Goal: Transaction & Acquisition: Purchase product/service

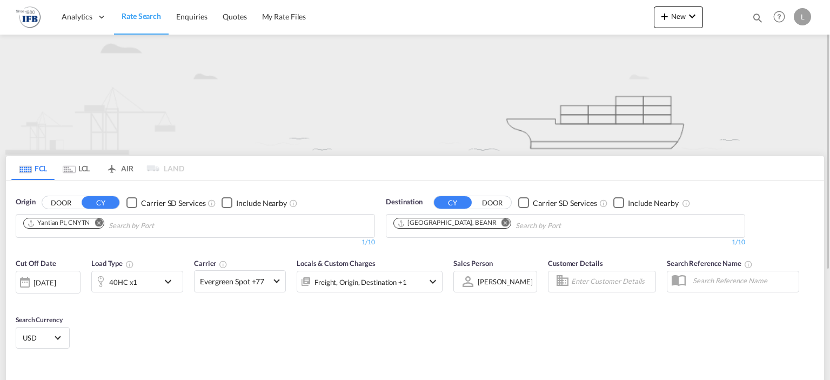
click at [99, 219] on md-icon "Remove" at bounding box center [99, 223] width 8 height 8
click at [104, 227] on input "Chips input." at bounding box center [74, 225] width 103 height 17
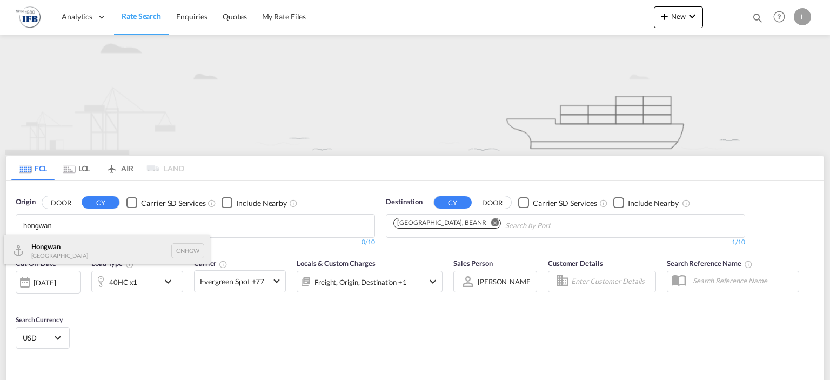
type input "hongwan"
click at [67, 252] on div "Hongwan [GEOGRAPHIC_DATA] CNHGW" at bounding box center [106, 250] width 205 height 32
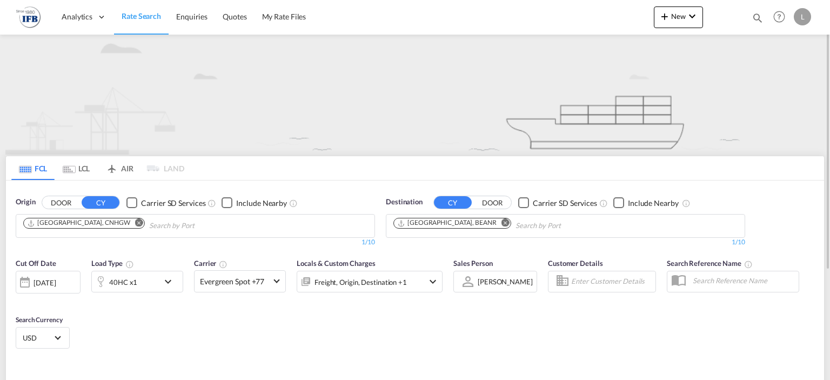
click at [56, 281] on div "[DATE]" at bounding box center [44, 283] width 22 height 10
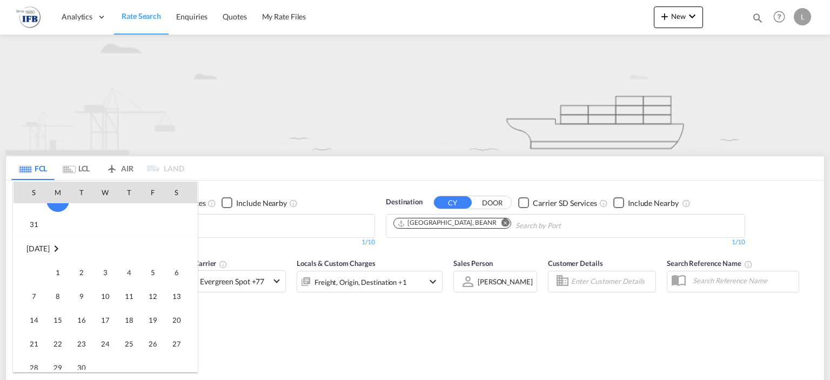
scroll to position [519, 0]
click at [51, 293] on span "1" at bounding box center [58, 293] width 22 height 22
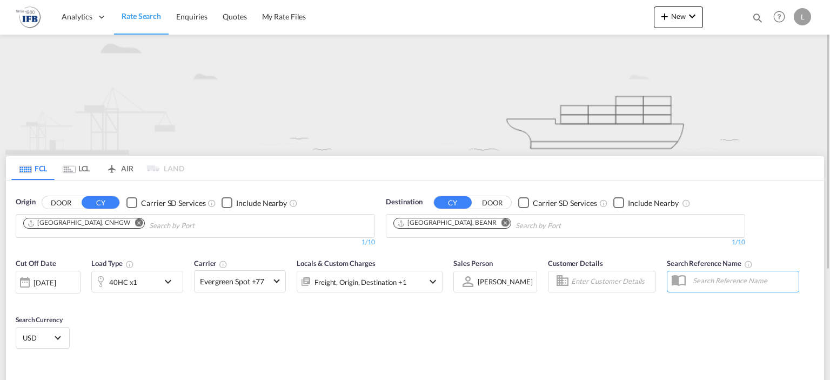
click at [287, 350] on div "Cut Off Date [DATE] [DATE] Load Type 40HC x1 Carrier Evergreen Spot +77 Online …" at bounding box center [415, 304] width 818 height 105
click at [161, 278] on div "40HC x1" at bounding box center [137, 282] width 92 height 22
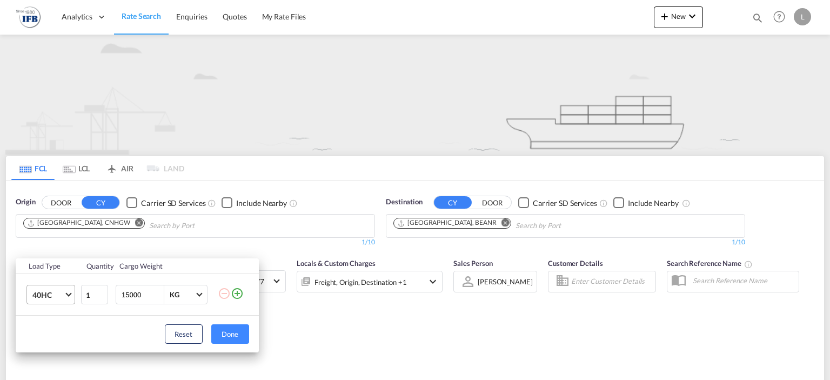
click at [58, 300] on md-select-value "40HC" at bounding box center [52, 294] width 43 height 18
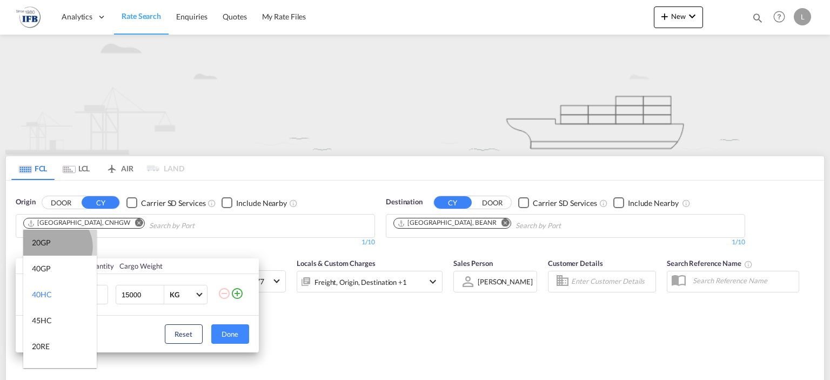
click at [55, 246] on md-option "20GP" at bounding box center [59, 243] width 73 height 26
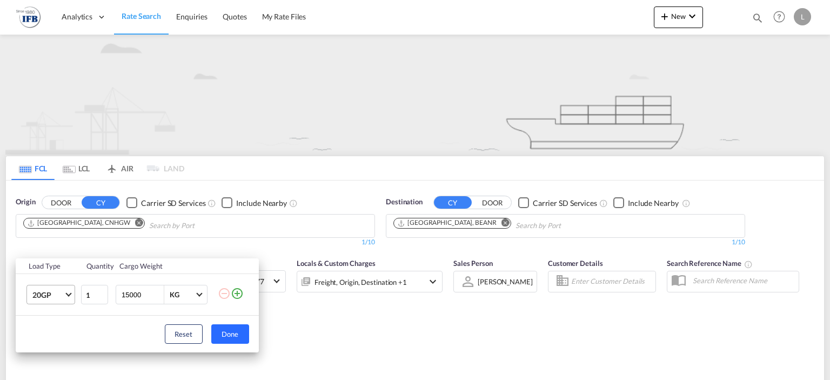
click at [234, 328] on button "Done" at bounding box center [230, 333] width 38 height 19
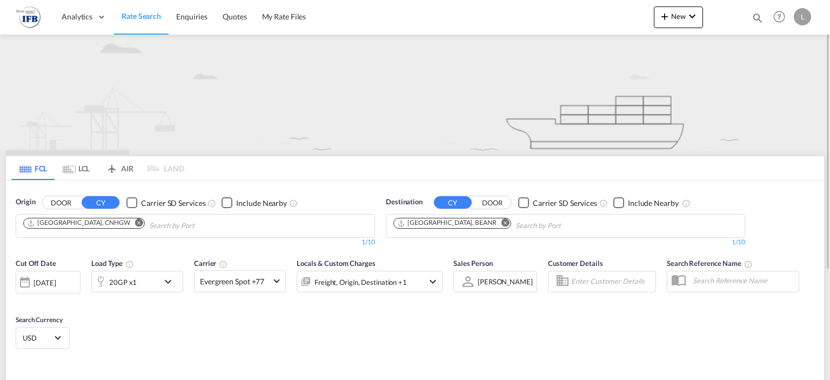
scroll to position [90, 0]
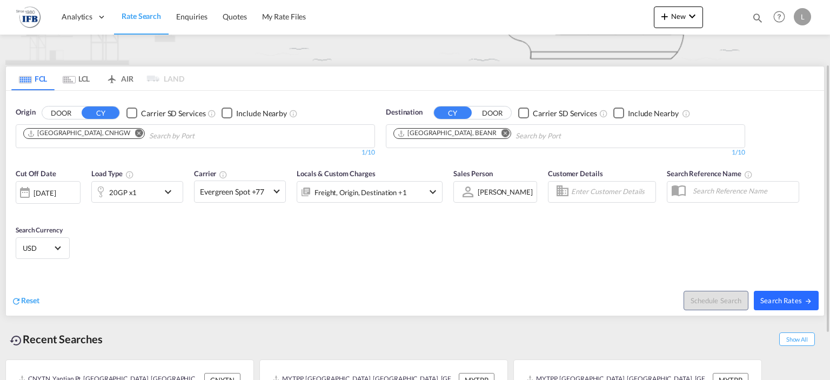
click at [771, 302] on span "Search Rates" at bounding box center [786, 300] width 52 height 9
type input "CNHGW to BEANR / [DATE]"
